Goal: Task Accomplishment & Management: Complete application form

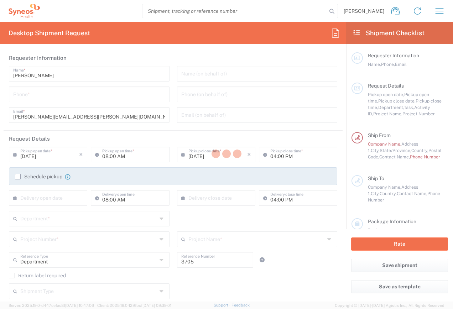
type input "Syneos Health, LLC-[GEOGRAPHIC_DATA] [GEOGRAPHIC_DATA] [GEOGRAPHIC_DATA]"
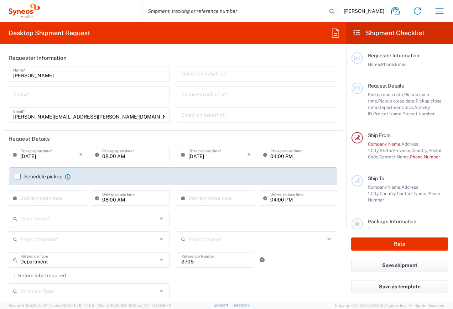
click at [36, 99] on input "tel" at bounding box center [89, 94] width 152 height 12
type input "6156314268"
click at [52, 157] on input "[DATE]" at bounding box center [49, 154] width 59 height 12
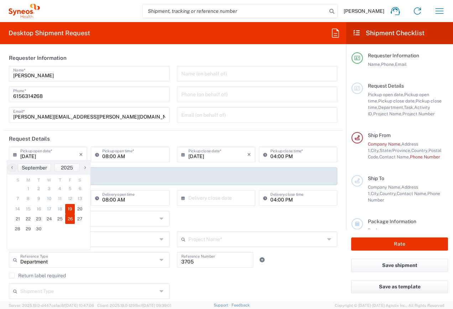
click at [69, 220] on span "26" at bounding box center [70, 219] width 10 height 10
type input "[DATE]"
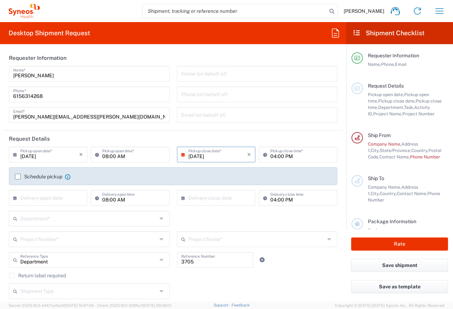
click at [18, 177] on label "Schedule pickup" at bounding box center [38, 177] width 47 height 6
click at [18, 177] on input "Schedule pickup" at bounding box center [18, 177] width 0 height 0
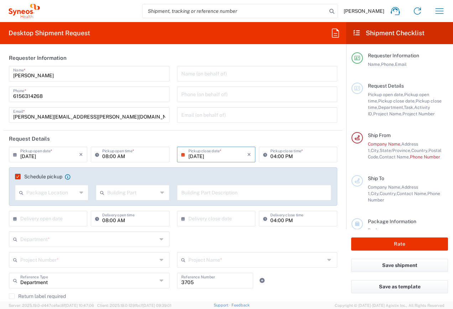
click at [77, 194] on div "Package Location" at bounding box center [51, 193] width 73 height 16
click at [29, 211] on span "Front" at bounding box center [51, 208] width 71 height 11
type input "Front"
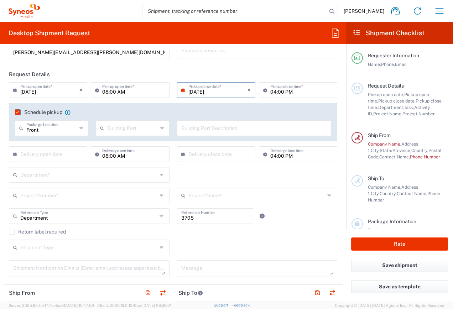
scroll to position [71, 0]
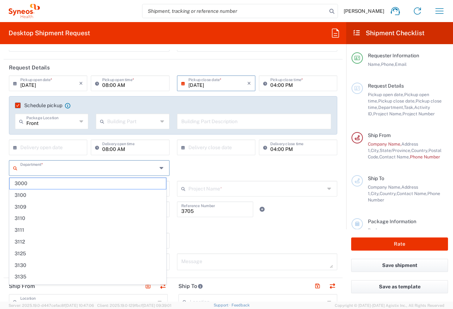
click at [81, 168] on input "text" at bounding box center [88, 167] width 137 height 12
click at [181, 170] on div "Department * 3000 3100 3109 3110 3111 3112 3125 3130 3135 3136 3150 3155 3165 3…" at bounding box center [173, 170] width 336 height 21
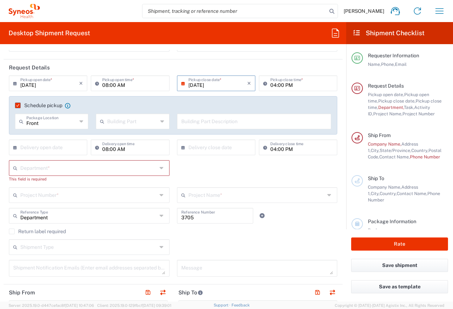
click at [46, 171] on input "text" at bounding box center [88, 167] width 137 height 12
click at [188, 170] on div "Department * 3000 3100 3109 3110 3111 3112 3125 3130 3135 3136 3150 3155 3165 3…" at bounding box center [173, 173] width 336 height 27
click at [160, 169] on icon at bounding box center [163, 167] width 6 height 11
click at [127, 166] on input "text" at bounding box center [88, 167] width 137 height 12
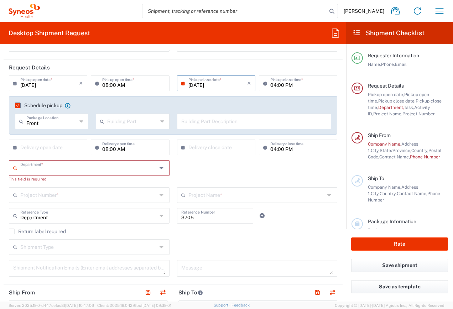
click at [156, 171] on div "Department *" at bounding box center [89, 168] width 161 height 16
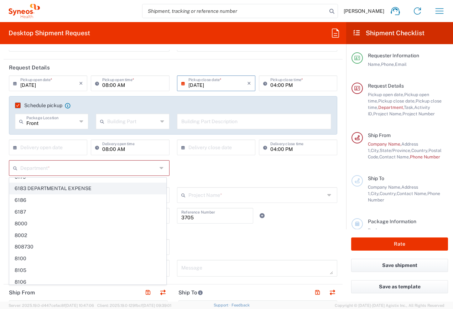
click at [53, 189] on span "6183 DEPARTMENTAL EXPENSE" at bounding box center [88, 188] width 156 height 11
type input "6183 DEPARTMENTAL EXPENSE"
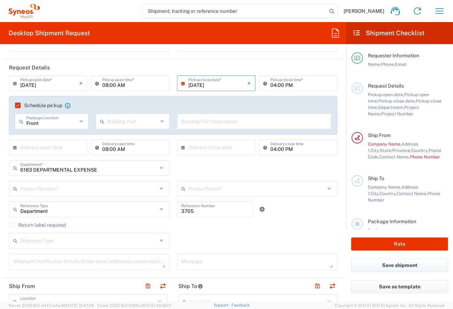
click at [207, 230] on div "Return label required" at bounding box center [173, 227] width 328 height 11
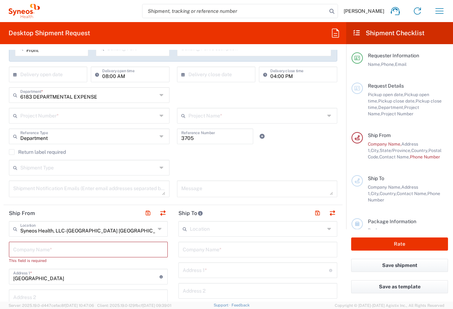
scroll to position [178, 0]
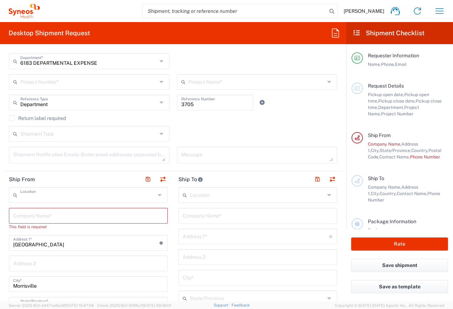
click at [90, 192] on input "text" at bounding box center [87, 194] width 135 height 12
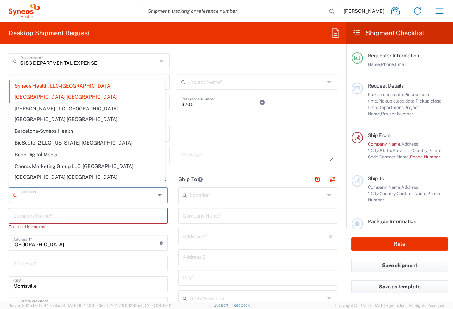
type input "Syneos Health, LLC-[GEOGRAPHIC_DATA] [GEOGRAPHIC_DATA] [GEOGRAPHIC_DATA]"
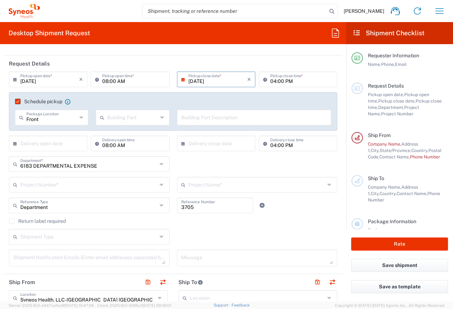
scroll to position [71, 0]
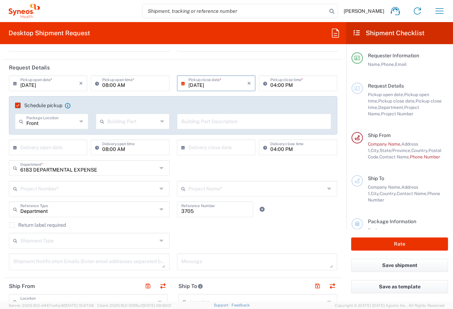
click at [12, 225] on label "Return label required" at bounding box center [37, 225] width 57 height 6
click at [12, 225] on input "Return label required" at bounding box center [12, 225] width 0 height 0
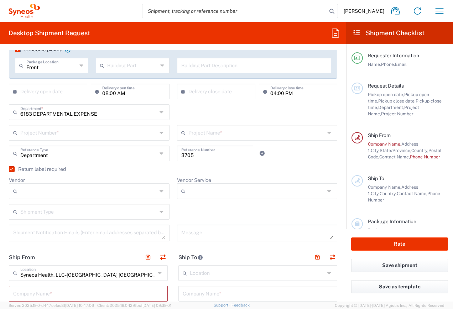
scroll to position [142, 0]
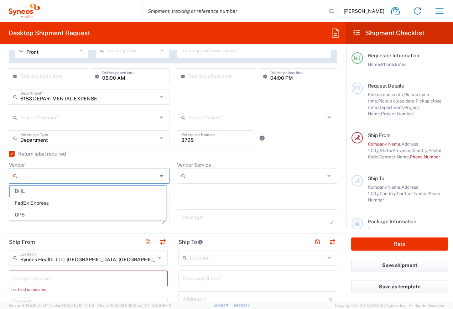
click at [92, 178] on input "Vendor" at bounding box center [88, 175] width 137 height 11
click at [24, 214] on span "UPS" at bounding box center [88, 214] width 156 height 11
click at [80, 176] on input "UPS" at bounding box center [88, 175] width 137 height 11
click at [42, 218] on span "FedEx Express" at bounding box center [88, 214] width 156 height 11
type input "FedEx Express"
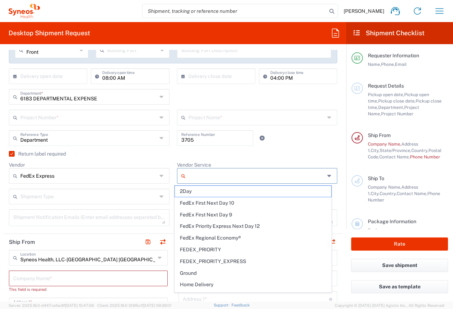
click at [197, 179] on input "Vendor Service" at bounding box center [256, 175] width 137 height 11
click at [167, 156] on agx-checkbox-control "Return label required" at bounding box center [173, 154] width 328 height 6
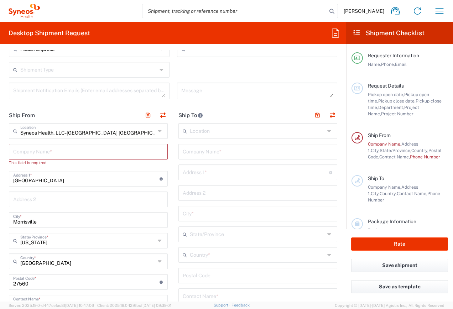
scroll to position [285, 0]
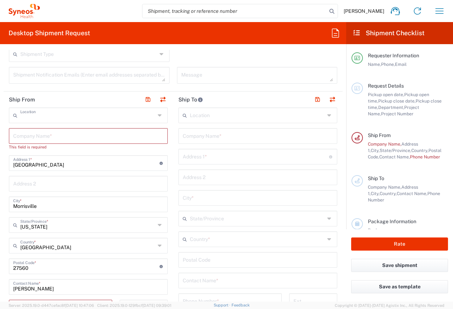
click at [107, 116] on input "text" at bounding box center [87, 115] width 135 height 12
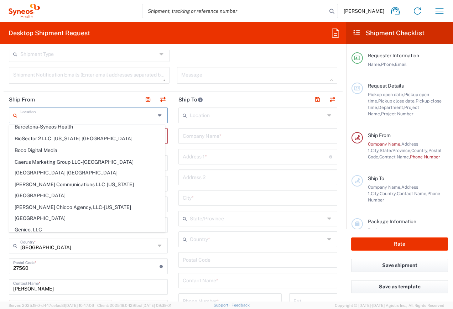
scroll to position [0, 0]
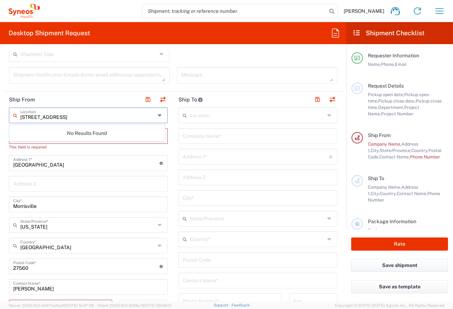
type input "[STREET_ADDRESS]"
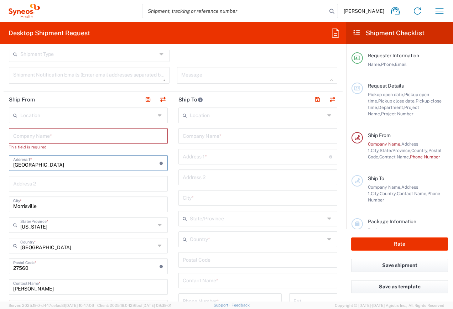
click at [112, 162] on input "[GEOGRAPHIC_DATA]" at bounding box center [86, 162] width 146 height 12
drag, startPoint x: 60, startPoint y: 162, endPoint x: 14, endPoint y: 162, distance: 45.9
click at [14, 162] on input "[GEOGRAPHIC_DATA]" at bounding box center [86, 162] width 146 height 12
click at [23, 139] on input "text" at bounding box center [88, 135] width 150 height 12
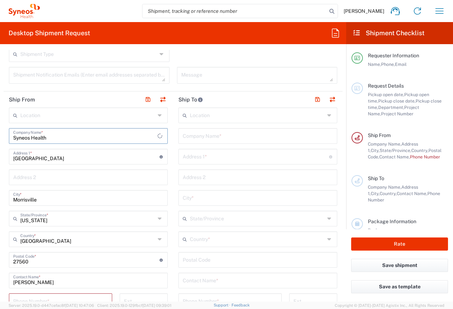
type input "Syneos Health"
type input "[STREET_ADDRESS]"
type input "Murfreesboro"
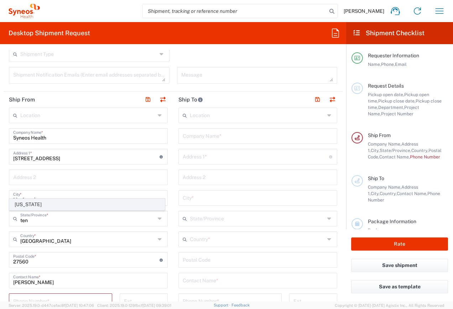
click at [34, 204] on span "[US_STATE]" at bounding box center [87, 204] width 155 height 11
type input "[US_STATE]"
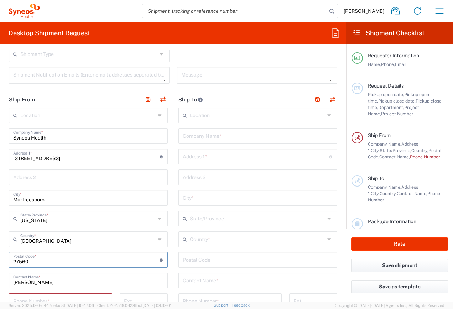
drag, startPoint x: 29, startPoint y: 261, endPoint x: 9, endPoint y: 259, distance: 20.1
click at [9, 259] on div "Postal Code * Postal Code for [GEOGRAPHIC_DATA] should have the following forma…" at bounding box center [88, 260] width 159 height 16
type input "37128"
click at [199, 110] on input "text" at bounding box center [257, 115] width 135 height 12
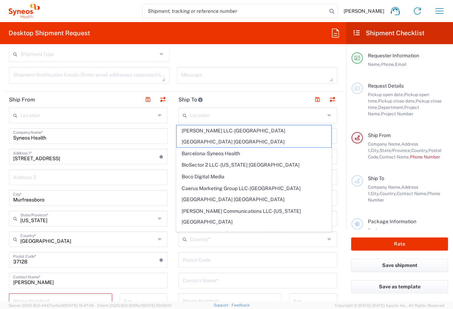
click at [213, 101] on header "Ship To" at bounding box center [258, 100] width 170 height 16
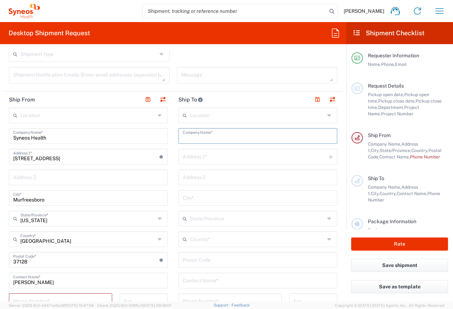
click at [194, 136] on input "text" at bounding box center [258, 135] width 150 height 12
click at [219, 137] on input "Syneos Health" at bounding box center [258, 135] width 150 height 12
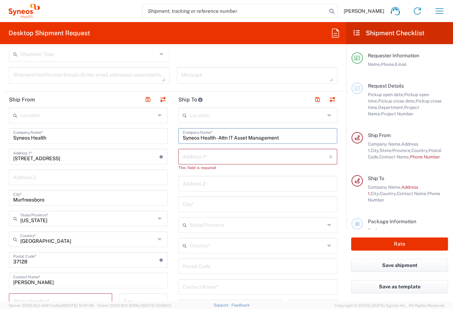
type input "Syneos Health - Attn IT Asset Management"
type input "1030 Sync St"
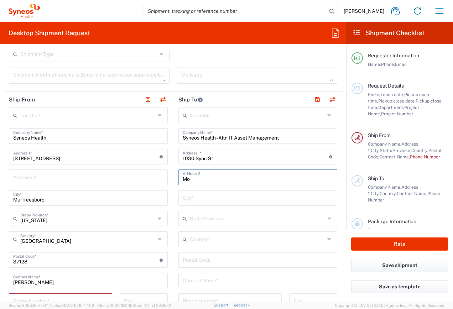
type input "M"
type input "Morrisville"
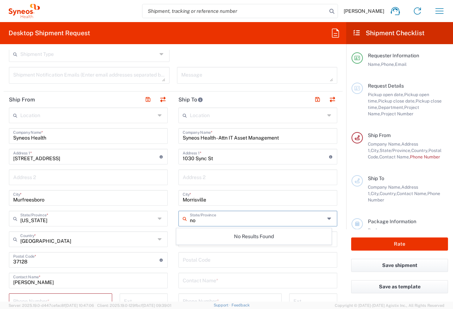
type input "n"
click at [327, 220] on icon at bounding box center [330, 218] width 6 height 11
click at [194, 222] on input "text" at bounding box center [257, 218] width 135 height 12
click at [327, 220] on icon at bounding box center [330, 218] width 6 height 11
click at [204, 220] on input "text" at bounding box center [257, 218] width 135 height 12
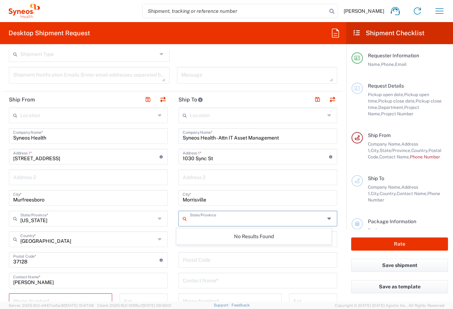
click at [203, 220] on input "text" at bounding box center [257, 218] width 135 height 12
click at [194, 239] on div "No Results Found" at bounding box center [254, 236] width 156 height 16
click at [319, 199] on input "Morrisville" at bounding box center [258, 197] width 150 height 12
click at [199, 240] on input "text" at bounding box center [257, 239] width 135 height 12
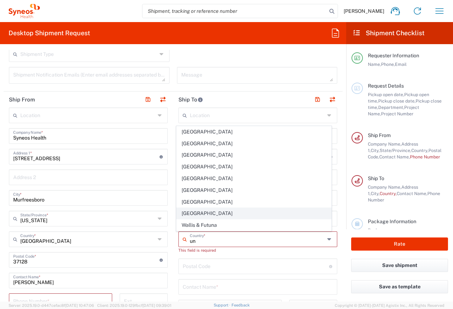
click at [194, 214] on span "[GEOGRAPHIC_DATA]" at bounding box center [254, 213] width 155 height 11
type input "[GEOGRAPHIC_DATA]"
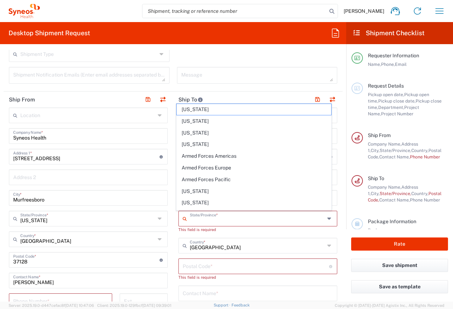
click at [198, 221] on input "text" at bounding box center [257, 218] width 135 height 12
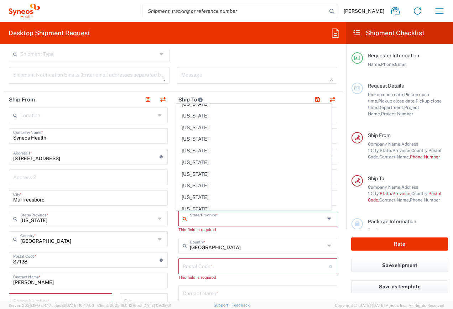
scroll to position [356, 0]
click at [188, 174] on span "[US_STATE]" at bounding box center [254, 173] width 155 height 11
type input "[US_STATE]"
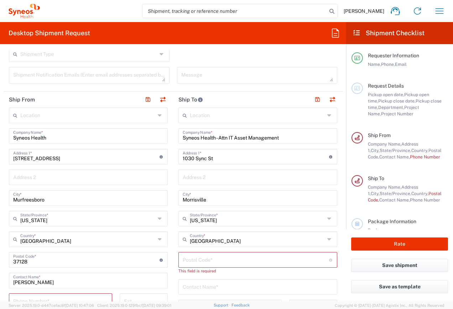
click at [212, 263] on input "undefined" at bounding box center [256, 259] width 146 height 12
type input "27560"
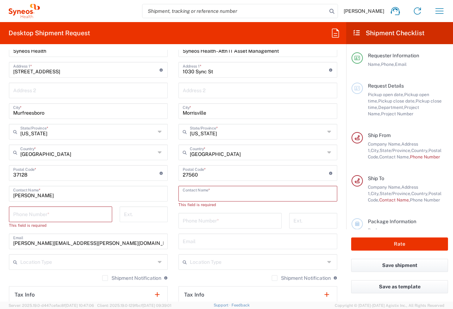
scroll to position [392, 0]
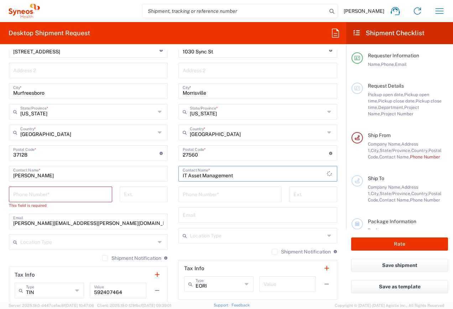
type input "IT Asset Management"
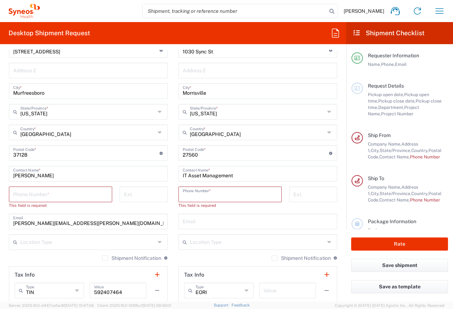
paste input "[PHONE_NUMBER]"
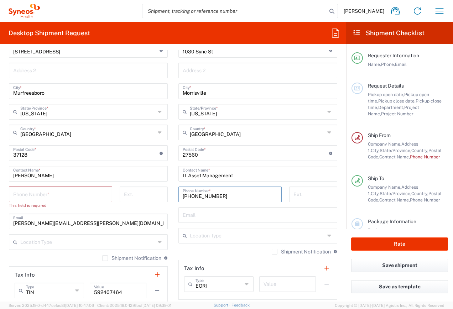
type input "[PHONE_NUMBER]"
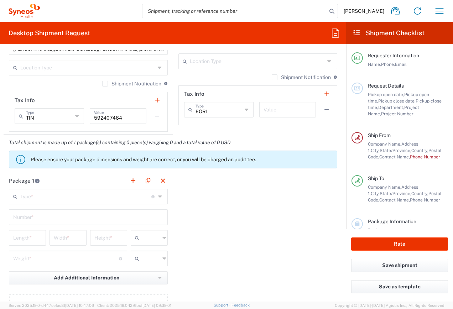
scroll to position [570, 0]
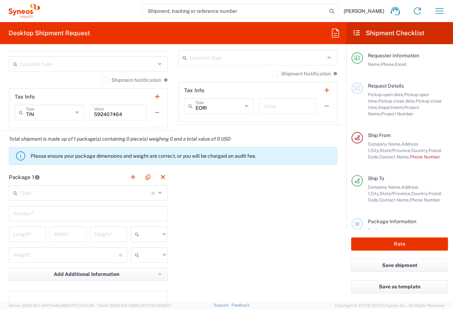
click at [386, 149] on span "State/Province," at bounding box center [396, 150] width 32 height 5
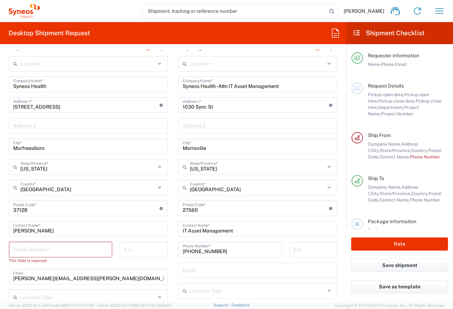
scroll to position [321, 0]
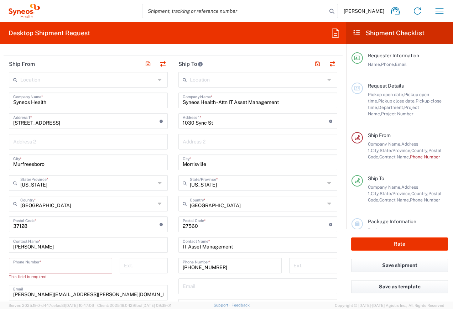
click at [47, 266] on input "tel" at bounding box center [60, 265] width 95 height 12
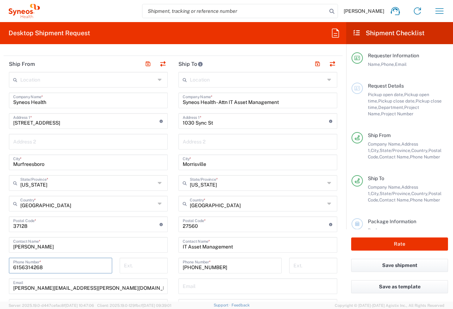
type input "6156314268"
click at [116, 274] on div "Ext." at bounding box center [144, 268] width 56 height 21
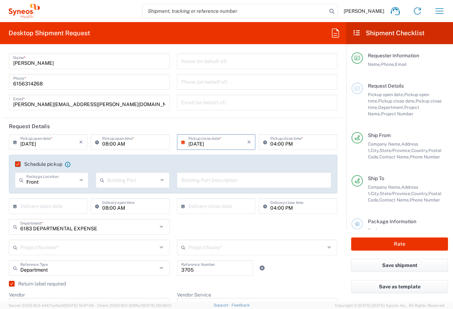
scroll to position [0, 0]
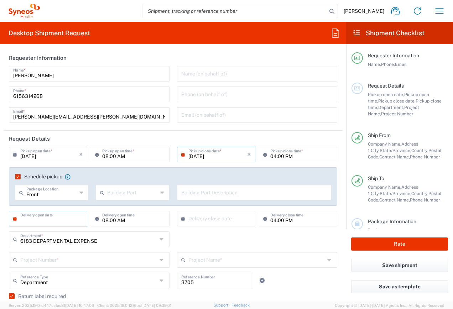
click at [66, 220] on input "text" at bounding box center [49, 218] width 59 height 12
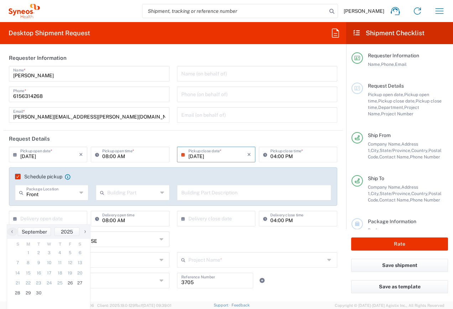
click at [91, 208] on div "Schedule pickup When scheduling a pickup please be sure to meet the following c…" at bounding box center [173, 188] width 336 height 43
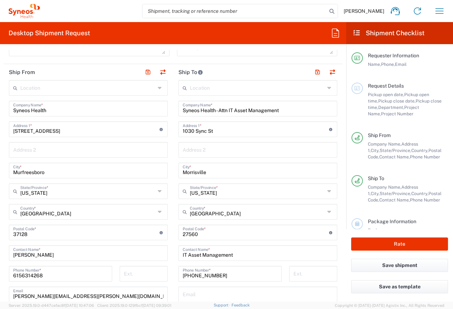
scroll to position [321, 0]
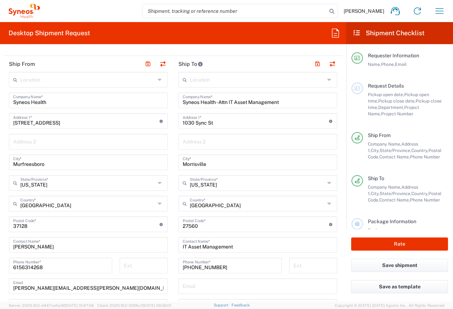
click at [380, 94] on span "Pickup open date," at bounding box center [386, 94] width 36 height 5
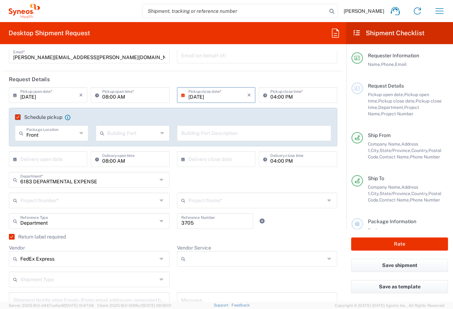
scroll to position [71, 0]
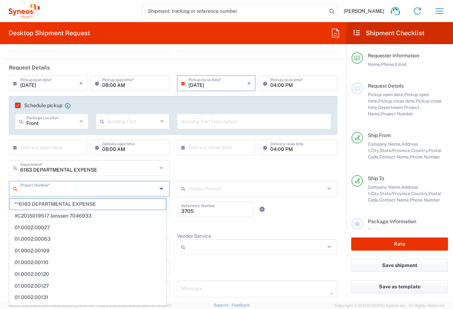
click at [77, 191] on input "text" at bounding box center [88, 188] width 137 height 12
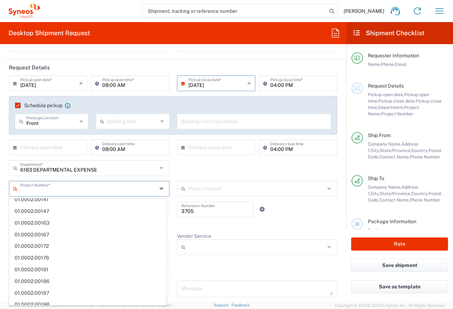
scroll to position [0, 0]
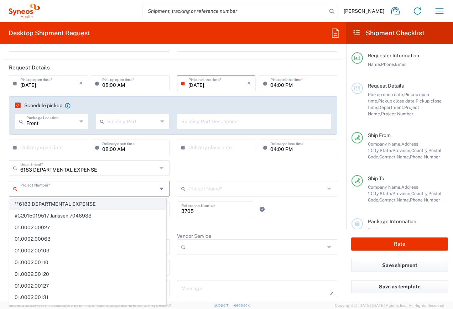
click at [87, 207] on span "**6183 DEPARTMENTAL EXPENSE" at bounding box center [88, 204] width 156 height 11
type input "**6183 DEPARTMENTAL EXPENSE"
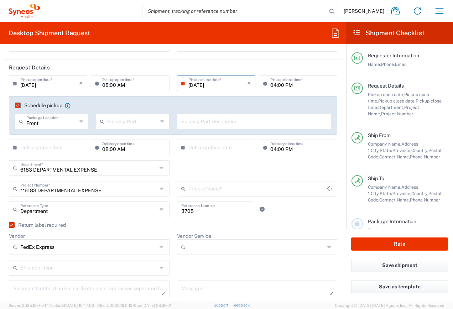
type input "6183"
click at [173, 167] on div "6183 DEPARTMENTAL EXPENSE Department * 3000 3100 3109 3110 3111 3112 3125 3130 …" at bounding box center [173, 170] width 336 height 21
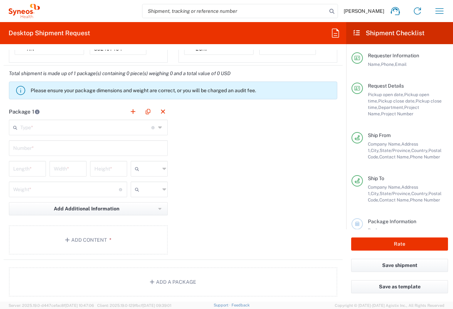
scroll to position [641, 0]
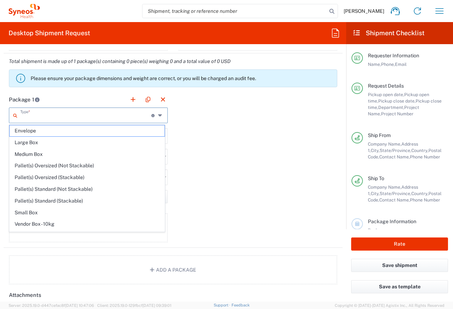
click at [44, 119] on input "text" at bounding box center [85, 115] width 131 height 12
click at [36, 151] on span "Medium Box" at bounding box center [87, 154] width 155 height 11
type input "Medium Box"
type input "13"
type input "11.5"
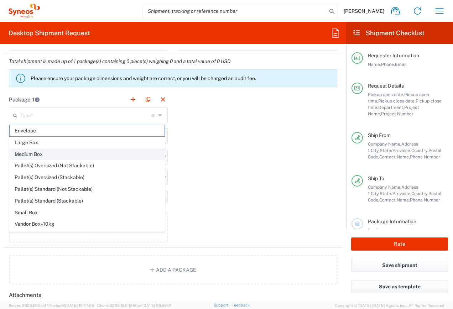
type input "2.5"
type input "in"
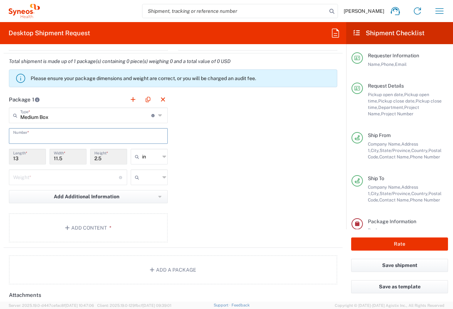
click at [33, 136] on input "text" at bounding box center [88, 135] width 150 height 12
type input "1"
click at [187, 161] on div "Package 1 Medium Box Type * Material used to package goods Envelope Large Box M…" at bounding box center [173, 170] width 339 height 156
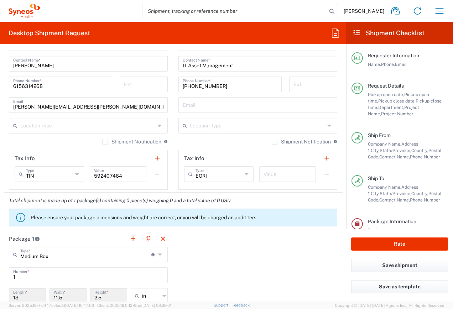
scroll to position [583, 0]
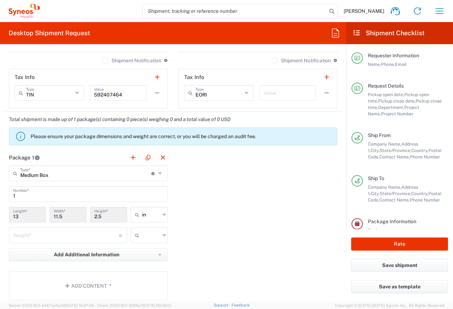
click at [155, 173] on div "Medium Box Type * Material used to package goods" at bounding box center [88, 174] width 159 height 16
type input "Medium Box"
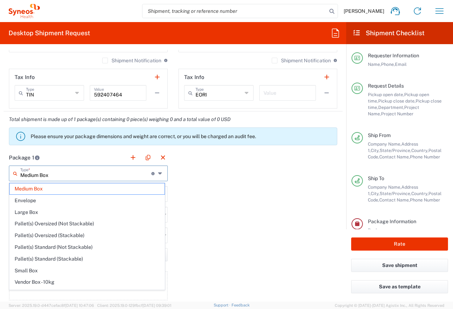
scroll to position [22, 0]
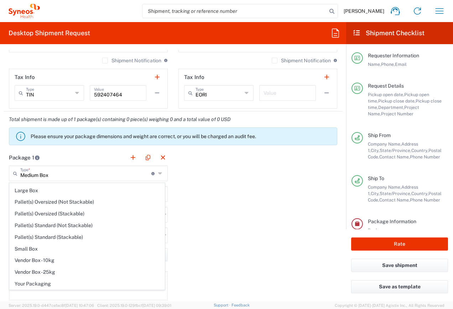
click at [184, 215] on div "Package 1 Medium Box Type * Material used to package goods Medium Box Envelope …" at bounding box center [173, 228] width 339 height 156
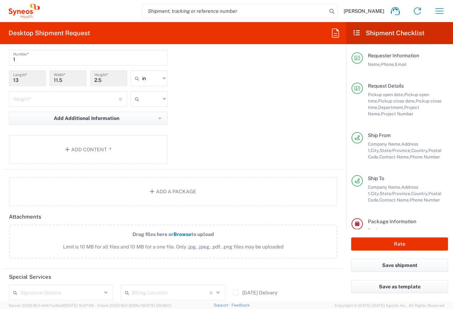
scroll to position [725, 0]
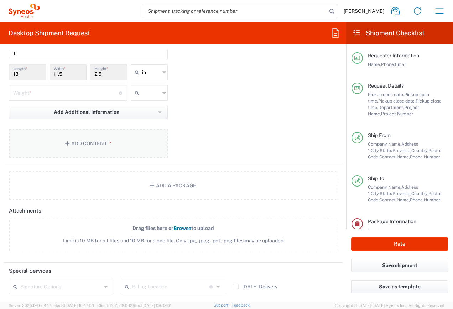
click at [99, 146] on button "Add Content *" at bounding box center [88, 143] width 159 height 29
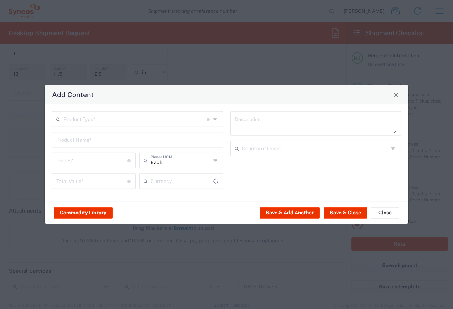
type input "US Dollar"
click at [182, 118] on input "text" at bounding box center [134, 119] width 143 height 12
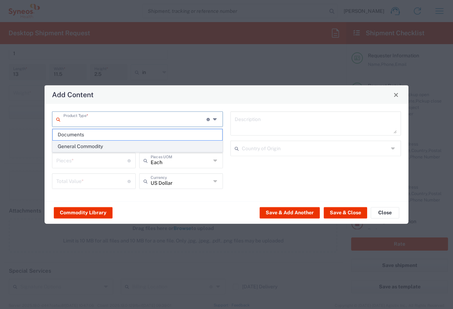
click at [98, 146] on span "General Commodity" at bounding box center [138, 146] width 170 height 11
type input "General Commodity"
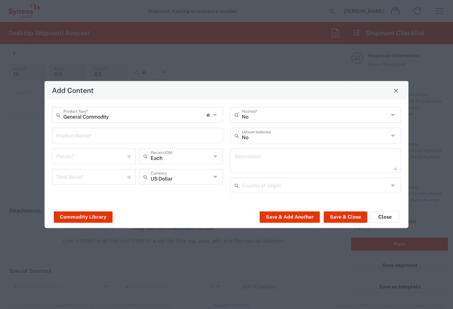
click at [94, 138] on input "text" at bounding box center [137, 135] width 162 height 12
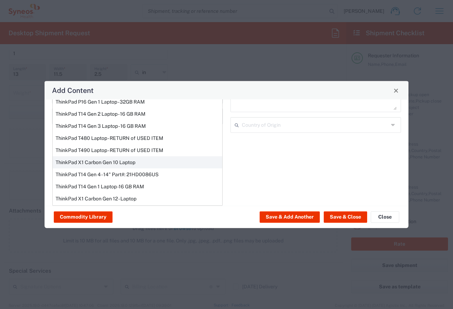
scroll to position [0, 0]
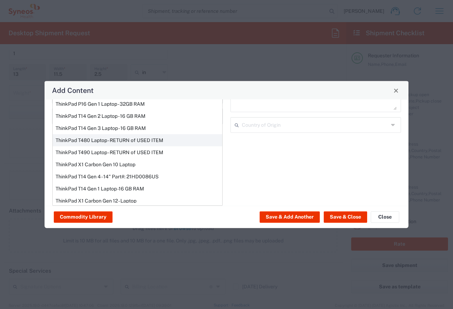
click at [103, 143] on div "ThinkPad T480 Laptop - RETURN of USED ITEM" at bounding box center [138, 140] width 170 height 12
type input "ThinkPad T480 Laptop - RETURN of USED ITEM"
type input "1"
type input "200"
type textarea "Intel Core i5 - 8GB Memory - 500GB Hard Drive"
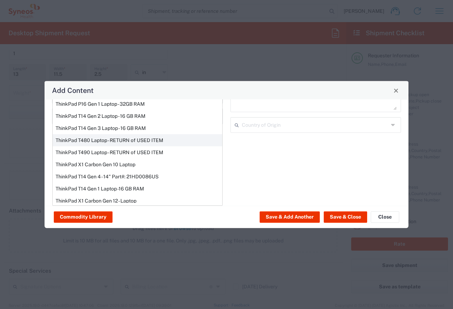
type input "[GEOGRAPHIC_DATA]"
type input "Yes"
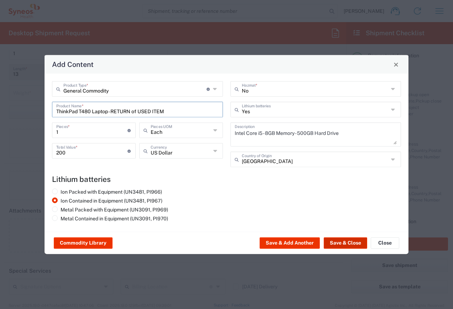
click at [340, 245] on button "Save & Close" at bounding box center [345, 243] width 43 height 11
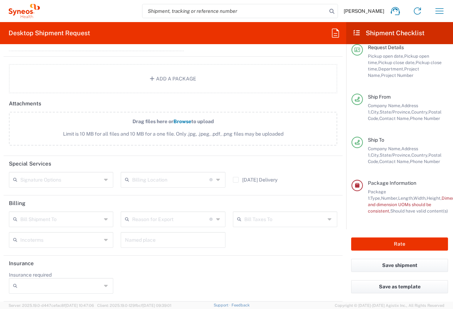
scroll to position [45, 0]
click at [104, 222] on icon at bounding box center [106, 219] width 5 height 11
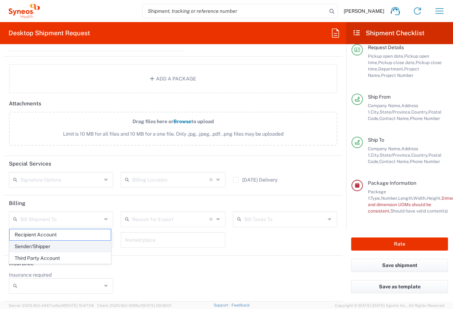
click at [41, 246] on span "Sender/Shipper" at bounding box center [60, 246] width 101 height 11
type input "Sender/Shipper"
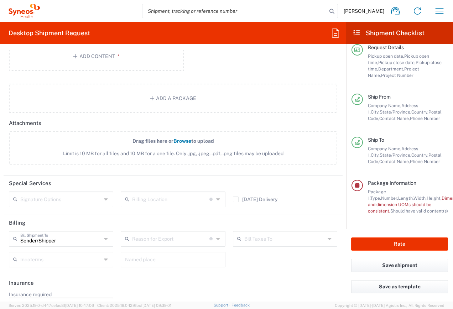
scroll to position [874, 0]
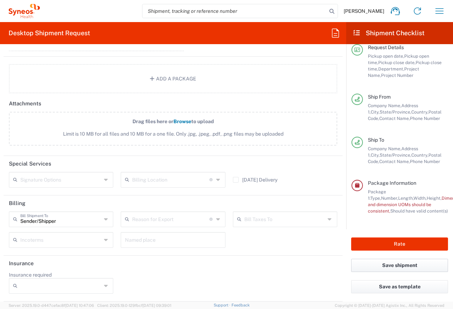
click at [396, 266] on button "Save shipment" at bounding box center [399, 265] width 97 height 13
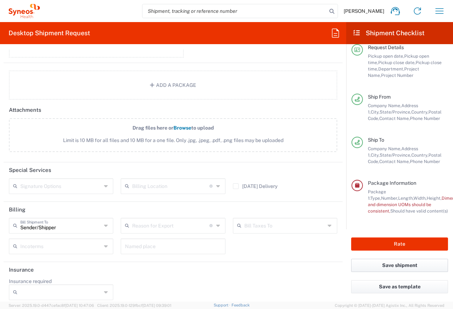
scroll to position [881, 0]
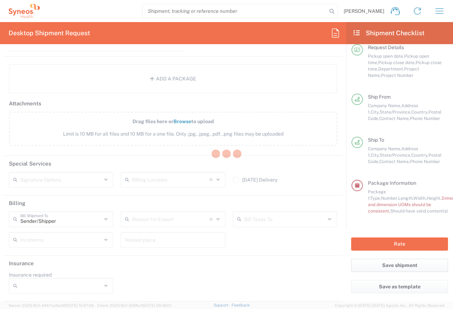
type input "**6183 DEPARTMENTAL EXPENSE"
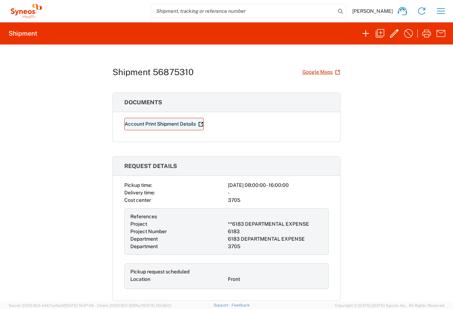
click at [166, 128] on link "Account Print Shipment Details" at bounding box center [163, 124] width 79 height 12
click at [394, 34] on icon "button" at bounding box center [394, 33] width 9 height 9
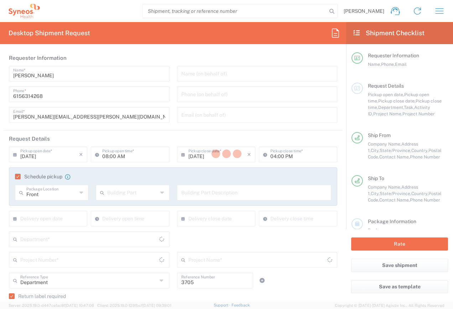
type input "[US_STATE]"
type input "**6183 DEPARTMENTAL EXPENSE"
type input "Medium Box"
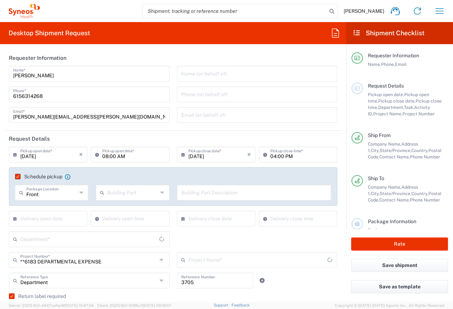
type input "6183"
type input "6183 DEPARTMENTAL EXPENSE"
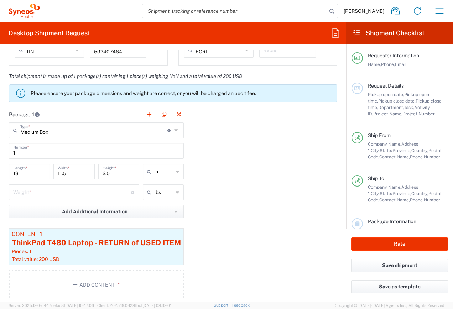
scroll to position [625, 0]
